Goal: Information Seeking & Learning: Learn about a topic

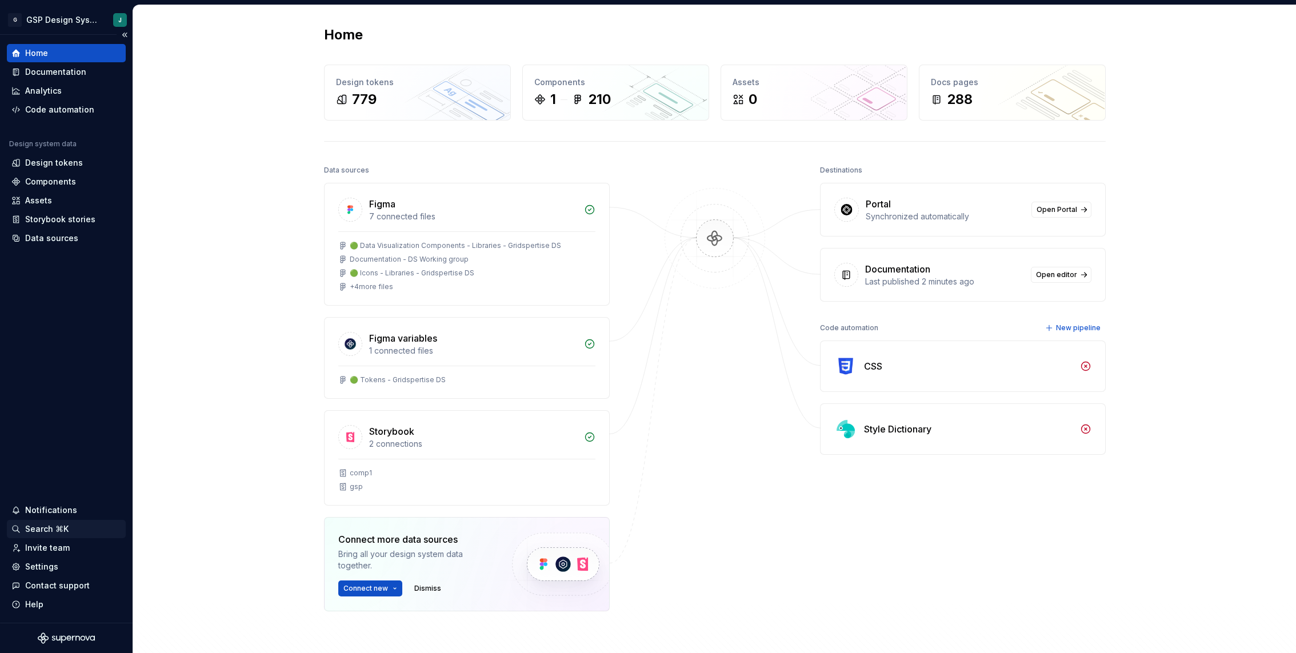
click at [81, 532] on div "Search ⌘K" at bounding box center [66, 528] width 110 height 11
click at [123, 36] on button "Collapse sidebar" at bounding box center [125, 35] width 16 height 16
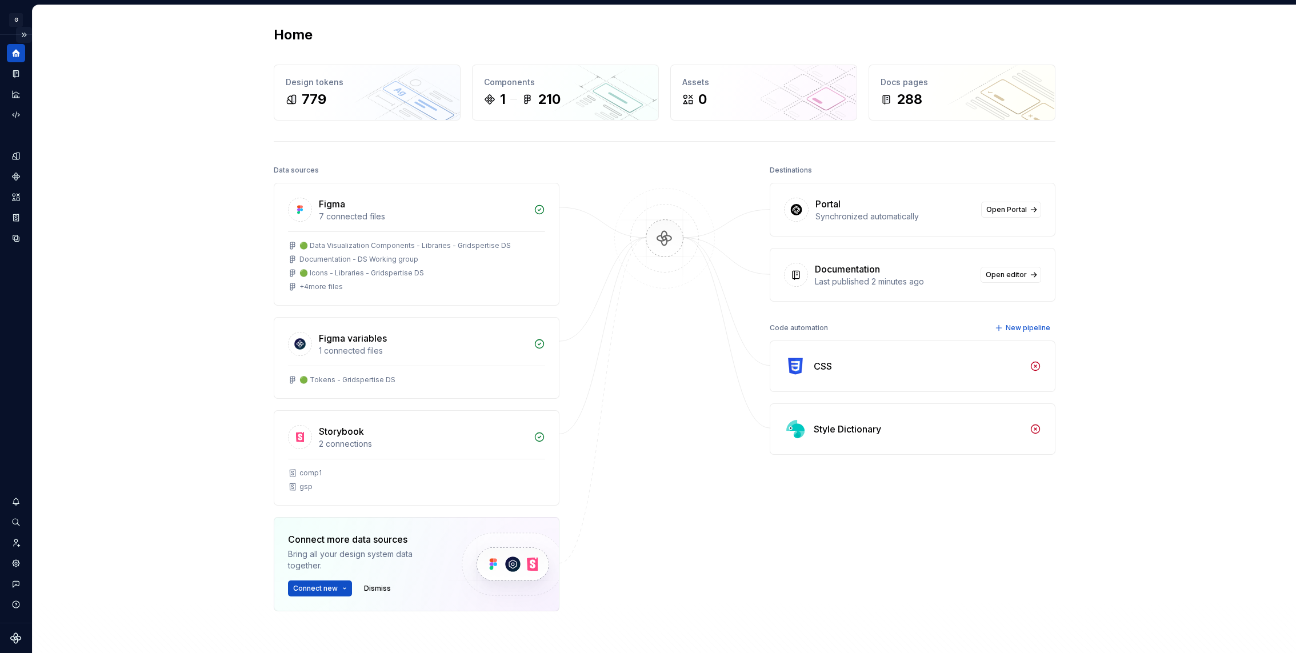
click at [25, 34] on button "Expand sidebar" at bounding box center [24, 35] width 16 height 16
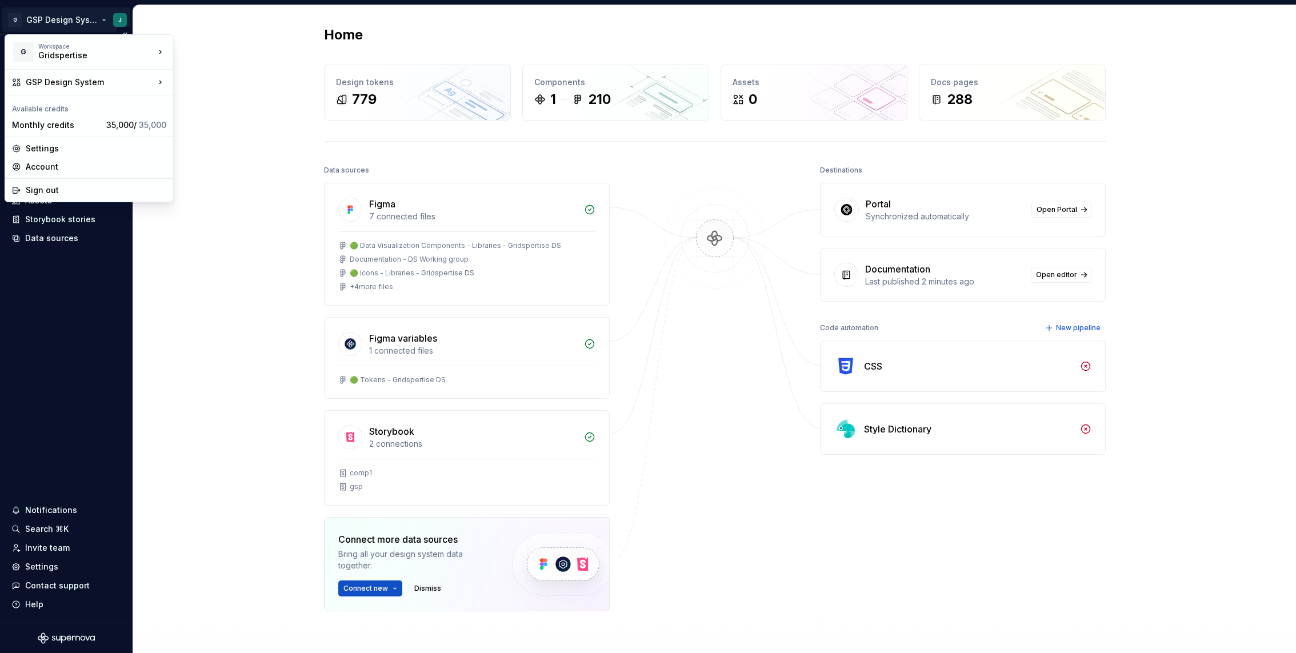
click at [103, 19] on html "G GSP Design System J Home Documentation Analytics Code automation Design syste…" at bounding box center [648, 326] width 1296 height 653
click at [290, 147] on html "G GSP Design System J Home Documentation Analytics Code automation Design syste…" at bounding box center [648, 326] width 1296 height 653
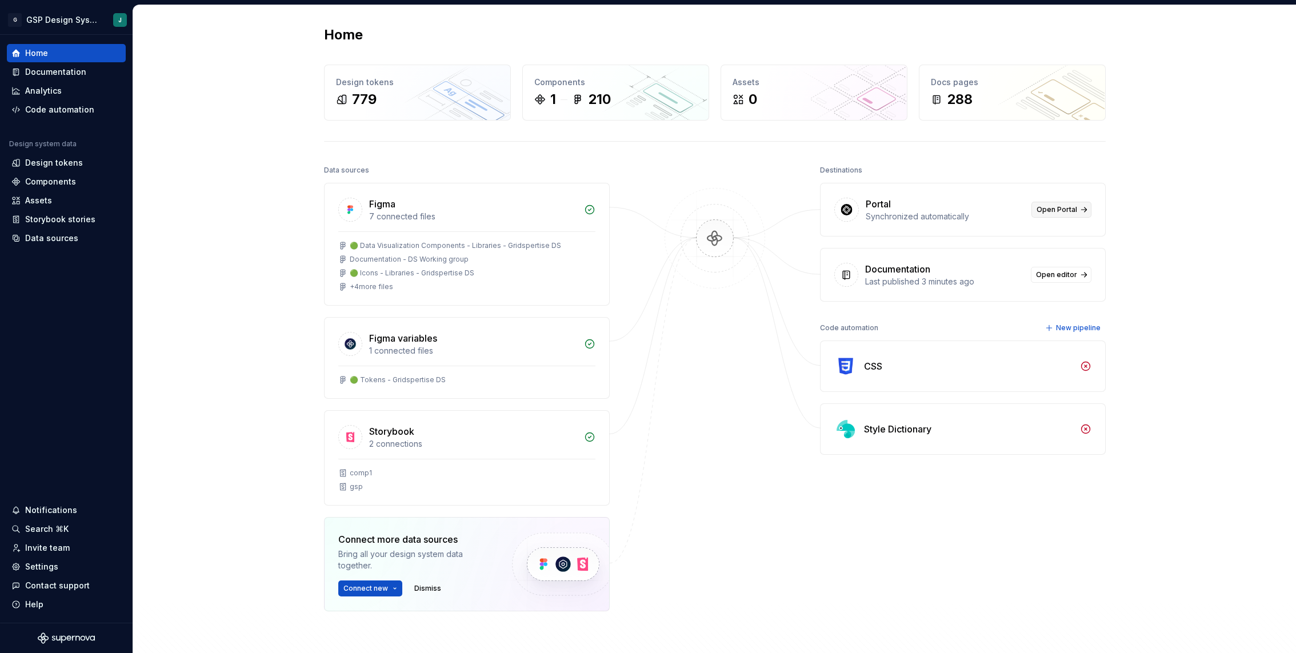
click at [1060, 212] on span "Open Portal" at bounding box center [1056, 209] width 41 height 9
click at [1062, 276] on span "Open editor" at bounding box center [1056, 274] width 41 height 9
click at [1065, 206] on span "Open Portal" at bounding box center [1056, 209] width 41 height 9
click at [1053, 275] on span "Open editor" at bounding box center [1056, 274] width 41 height 9
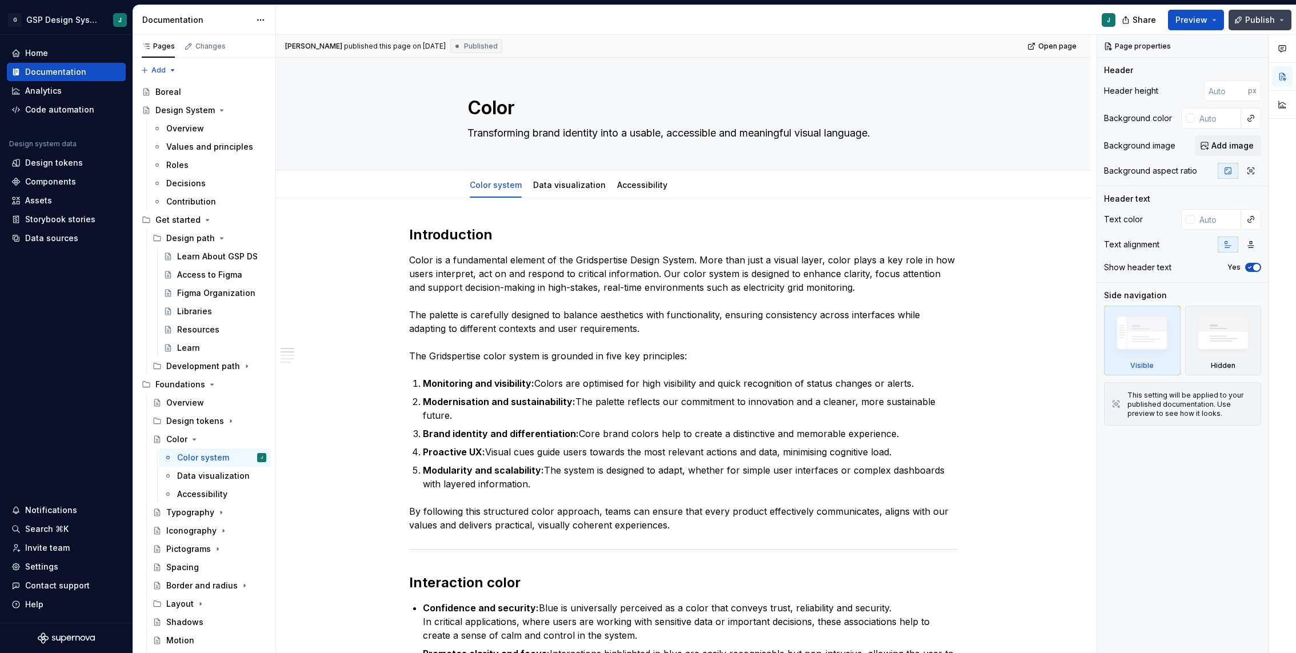
click at [1280, 22] on button "Publish" at bounding box center [1259, 20] width 63 height 21
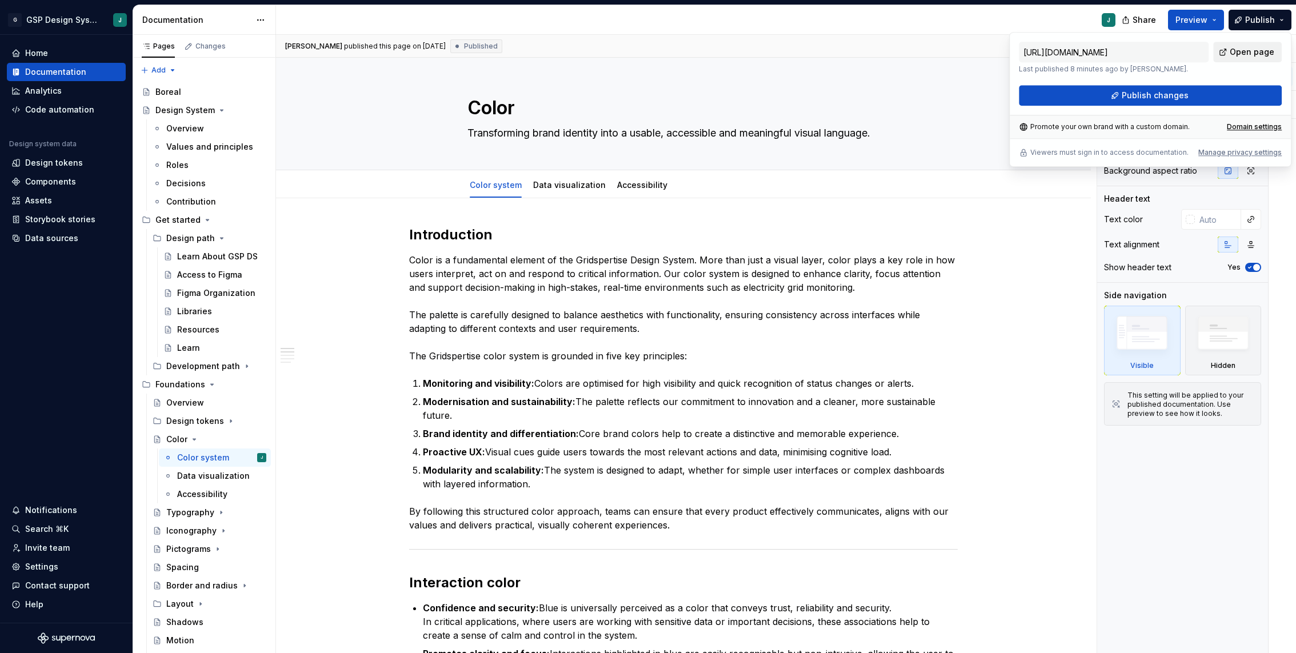
click at [1248, 51] on span "Open page" at bounding box center [1251, 51] width 45 height 11
click at [863, 21] on div "J" at bounding box center [700, 20] width 848 height 30
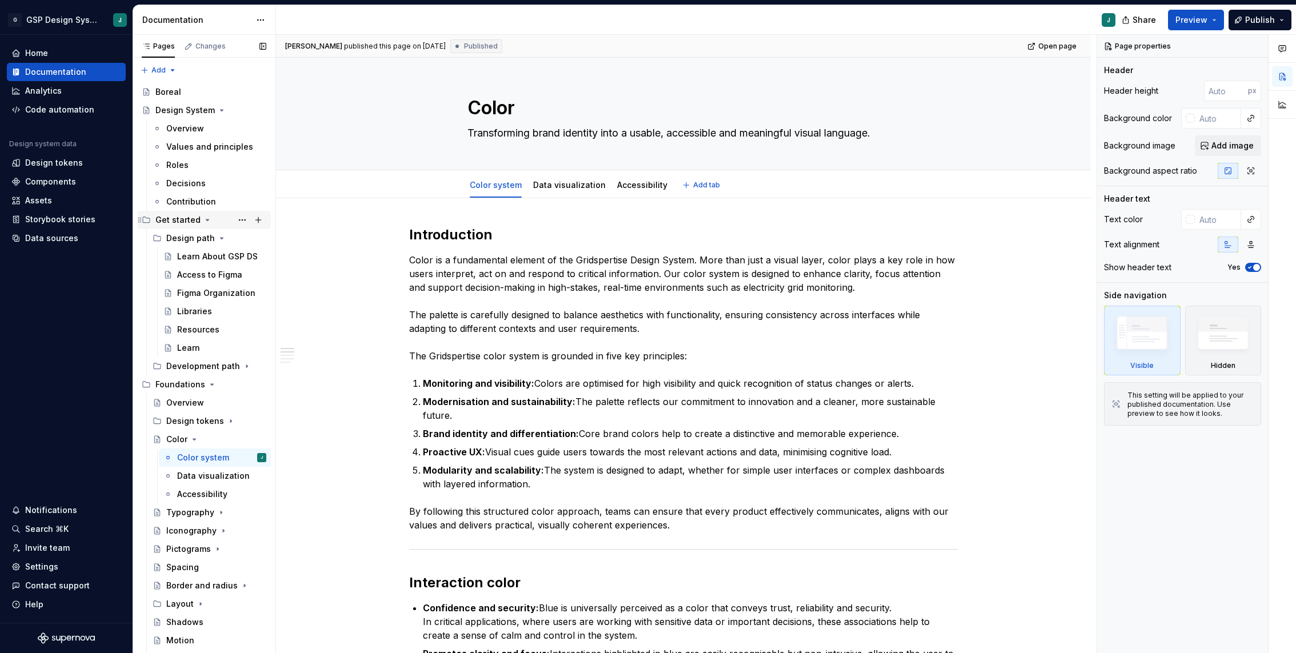
type textarea "*"
click at [57, 237] on div "Data sources" at bounding box center [51, 237] width 53 height 11
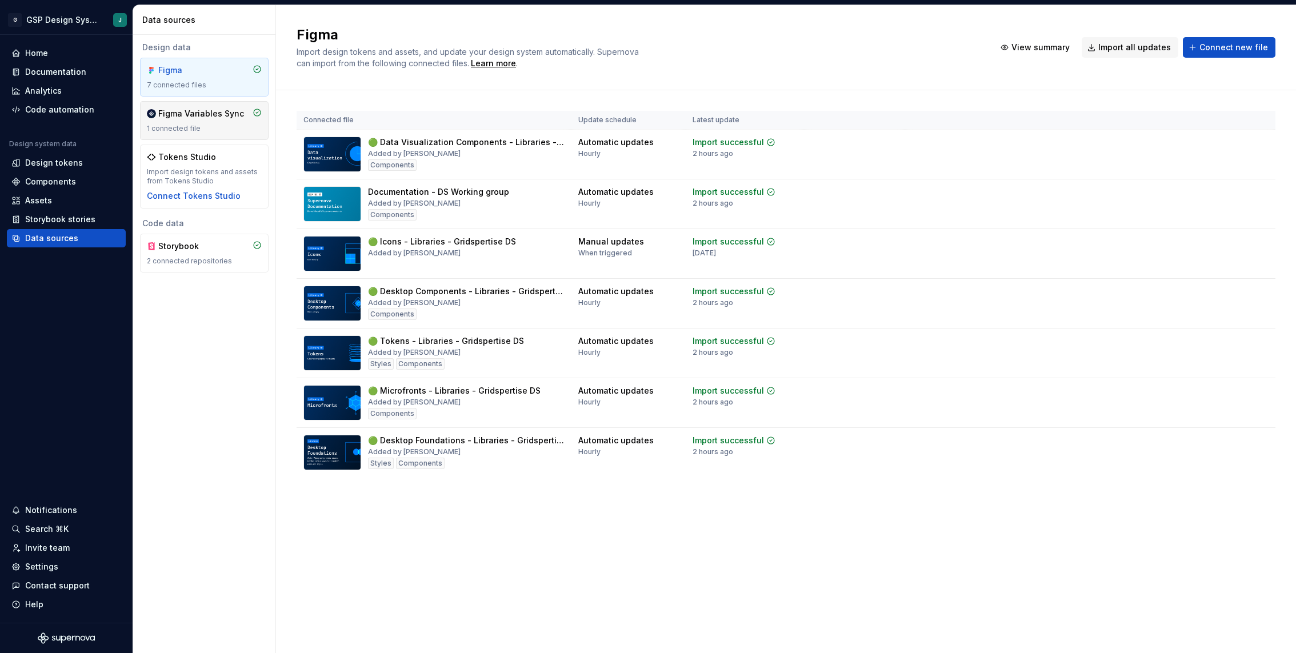
click at [214, 125] on div "1 connected file" at bounding box center [204, 128] width 115 height 9
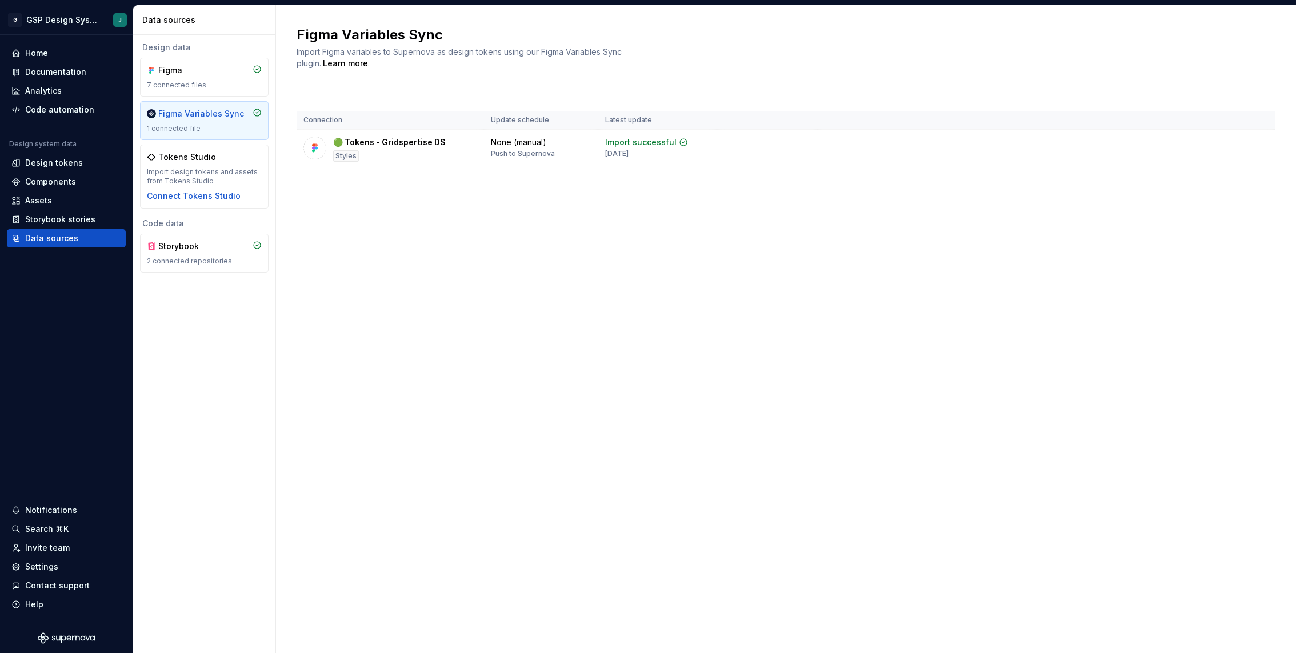
click at [210, 220] on div "Code data" at bounding box center [204, 223] width 129 height 11
click at [207, 247] on div "Storybook" at bounding box center [185, 245] width 55 height 11
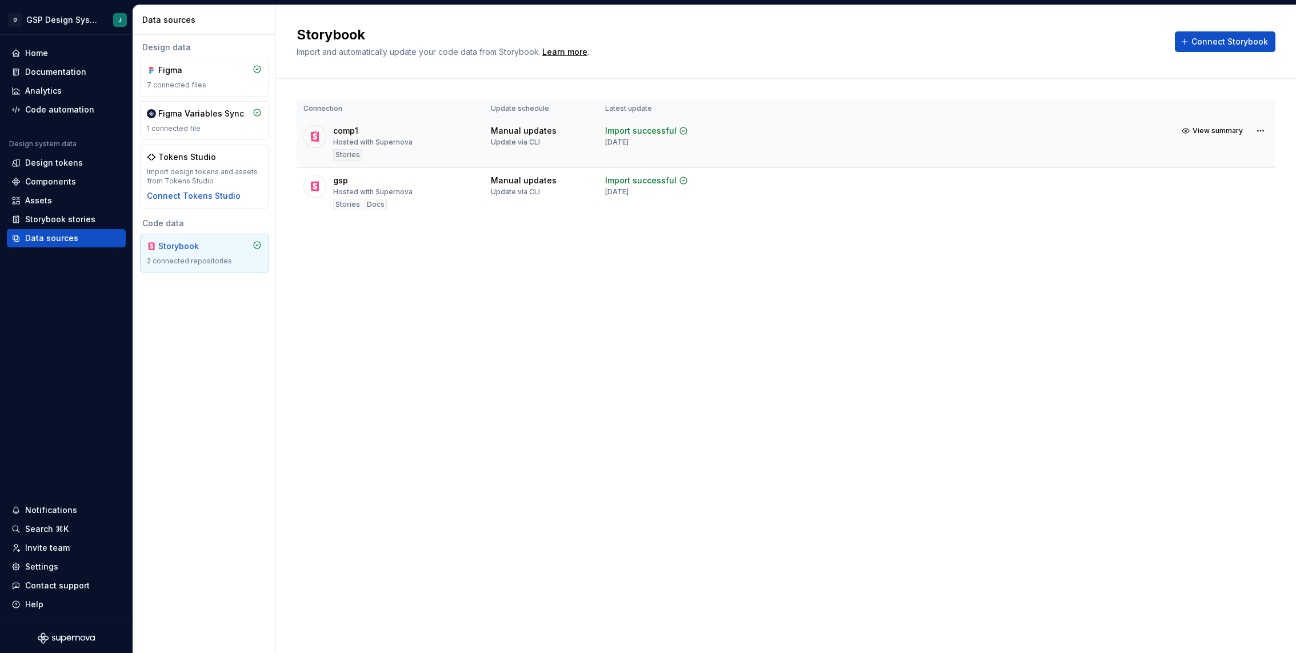
click at [348, 131] on div "comp1" at bounding box center [345, 130] width 25 height 11
click at [480, 327] on div "Storybook Import and automatically update your code data from Storybook. Learn …" at bounding box center [786, 329] width 1020 height 648
drag, startPoint x: 361, startPoint y: 130, endPoint x: 333, endPoint y: 130, distance: 28.0
click at [333, 130] on div "comp1 Hosted with Supernova Stories" at bounding box center [372, 142] width 79 height 35
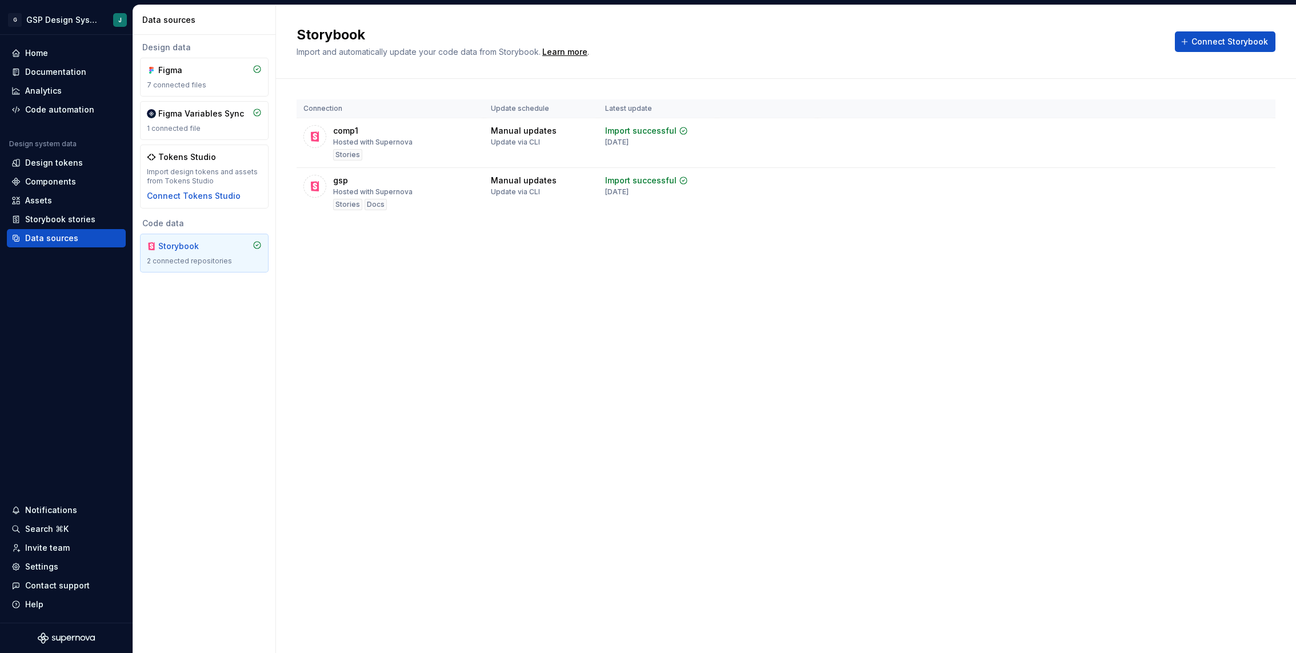
click at [513, 374] on div "Storybook Import and automatically update your code data from Storybook. Learn …" at bounding box center [786, 329] width 1020 height 648
click at [54, 217] on div "Storybook stories" at bounding box center [60, 219] width 70 height 11
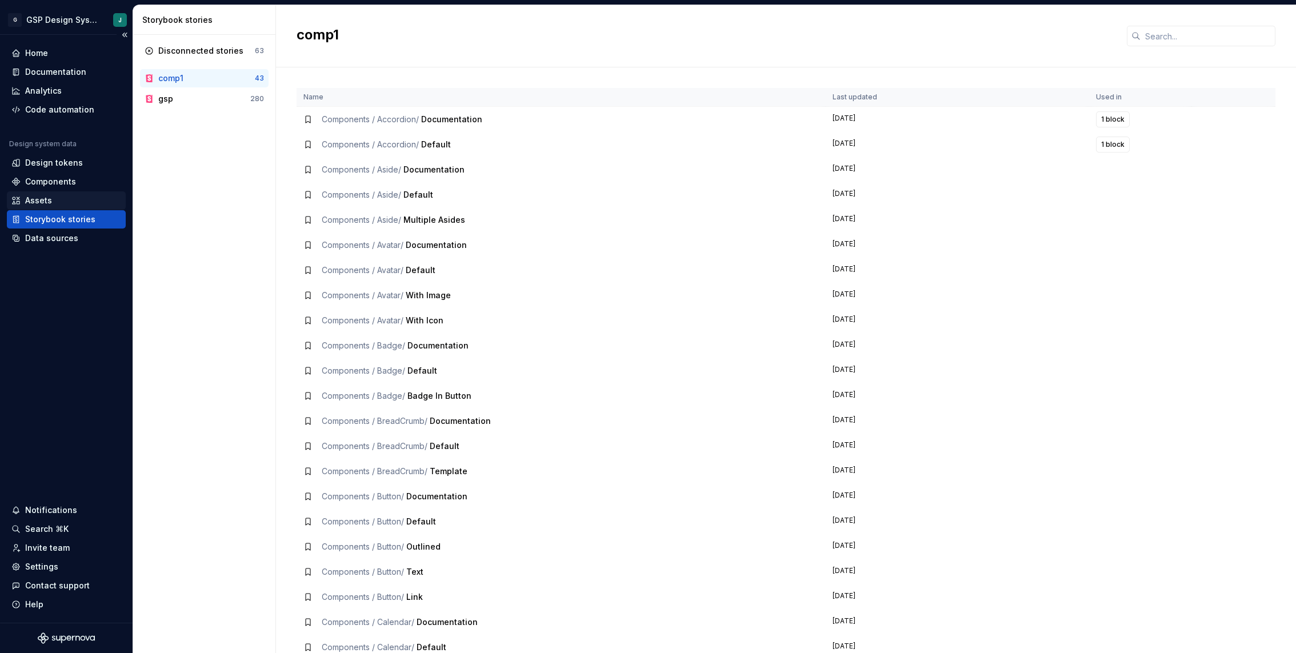
click at [50, 202] on div "Assets" at bounding box center [38, 200] width 27 height 11
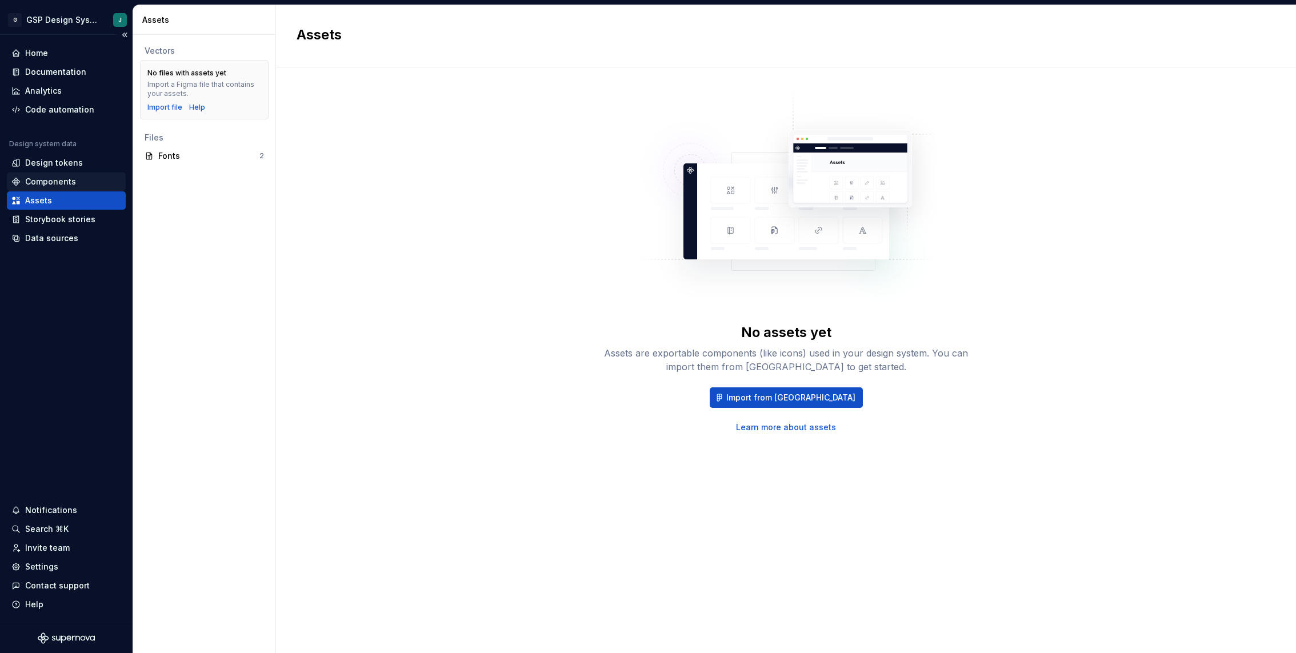
click at [62, 180] on div "Components" at bounding box center [50, 181] width 51 height 11
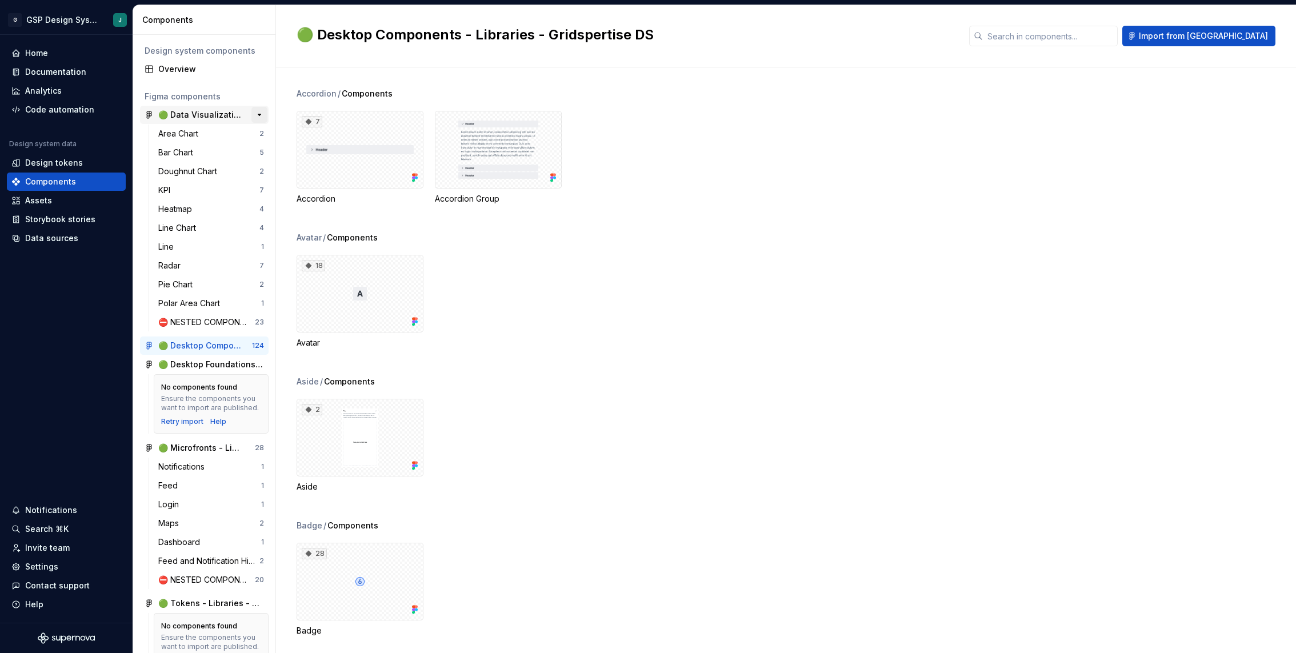
click at [260, 117] on button "button" at bounding box center [259, 115] width 16 height 16
